Goal: Transaction & Acquisition: Purchase product/service

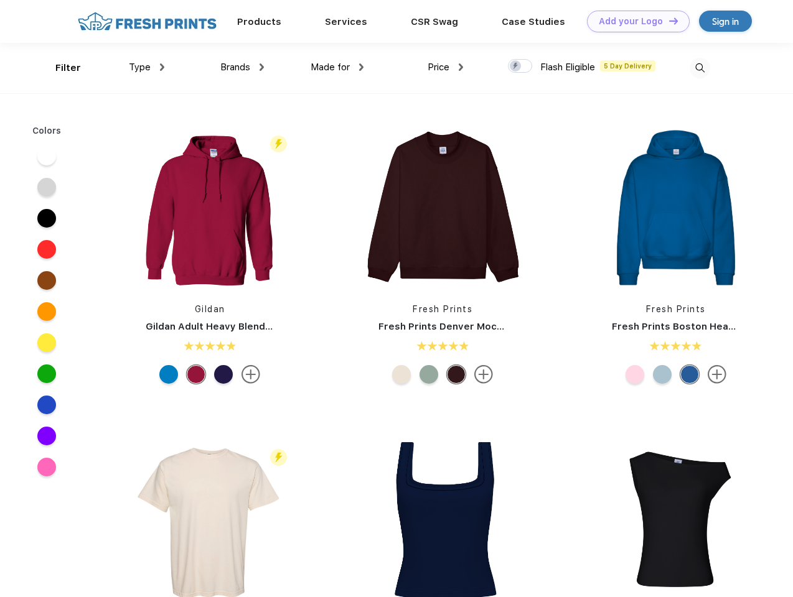
click at [633, 21] on link "Add your Logo Design Tool" at bounding box center [638, 22] width 103 height 22
click at [0, 0] on div "Design Tool" at bounding box center [0, 0] width 0 height 0
click at [667, 21] on link "Add your Logo Design Tool" at bounding box center [638, 22] width 103 height 22
click at [60, 68] on div "Filter" at bounding box center [68, 68] width 26 height 14
click at [147, 67] on span "Type" at bounding box center [140, 67] width 22 height 11
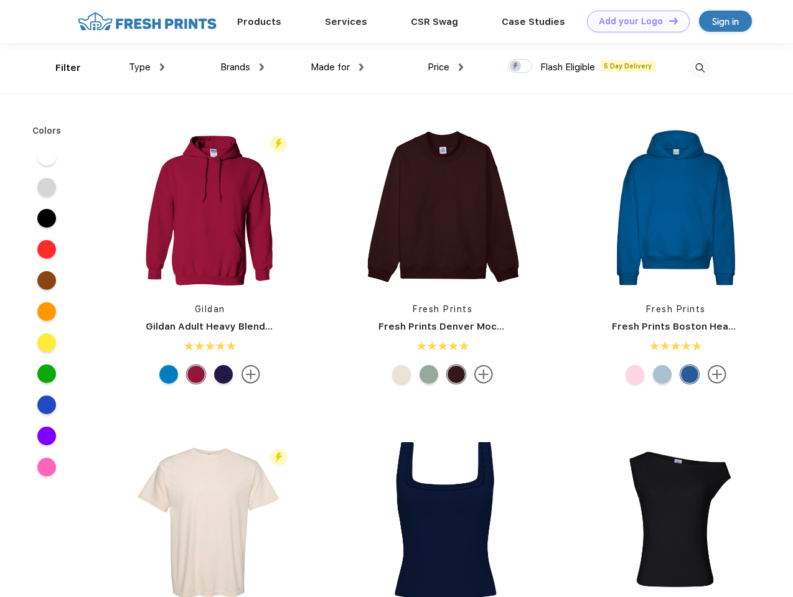
click at [242, 67] on span "Brands" at bounding box center [235, 67] width 30 height 11
click at [337, 67] on span "Made for" at bounding box center [329, 67] width 39 height 11
click at [445, 67] on span "Price" at bounding box center [438, 67] width 22 height 11
click at [520, 67] on div at bounding box center [520, 66] width 24 height 14
click at [516, 67] on input "checkbox" at bounding box center [512, 62] width 8 height 8
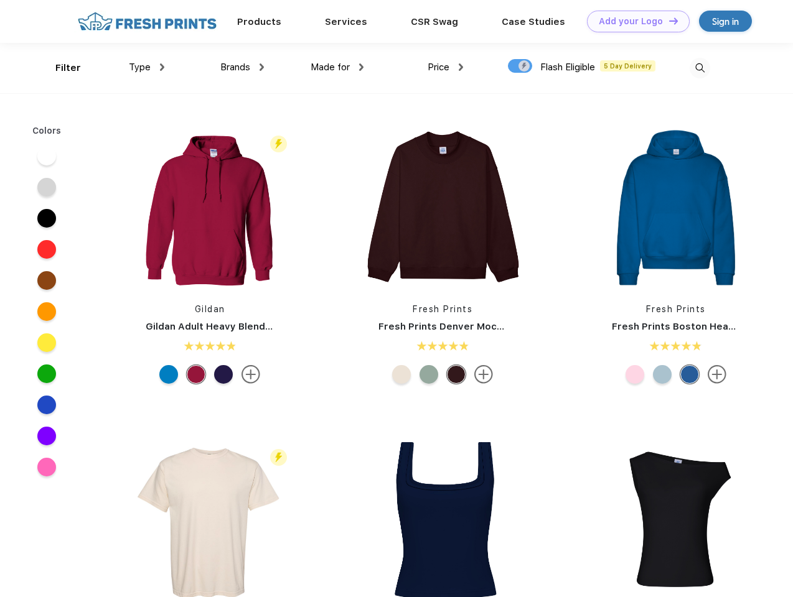
click at [699, 68] on img at bounding box center [699, 68] width 21 height 21
